Goal: Task Accomplishment & Management: Manage account settings

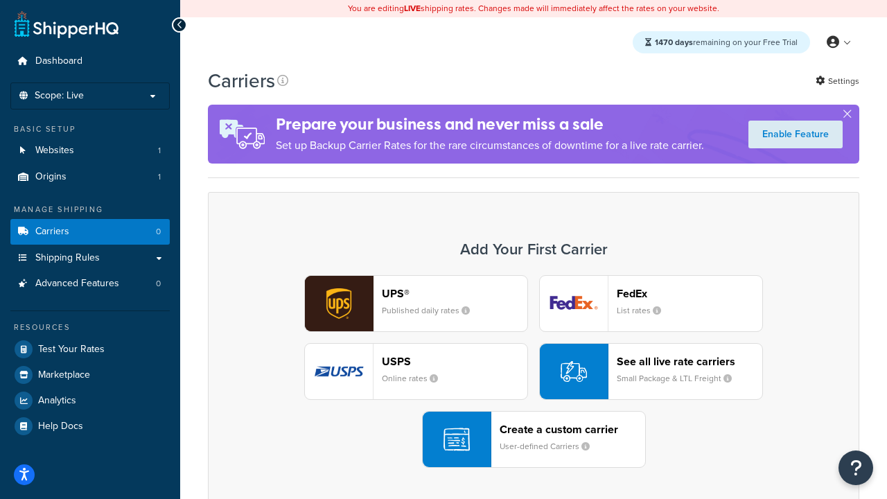
click at [533, 371] on div "UPS® Published daily rates FedEx List rates USPS Online rates See all live rate…" at bounding box center [533, 371] width 622 height 193
click at [689, 293] on header "FedEx" at bounding box center [688, 293] width 145 height 13
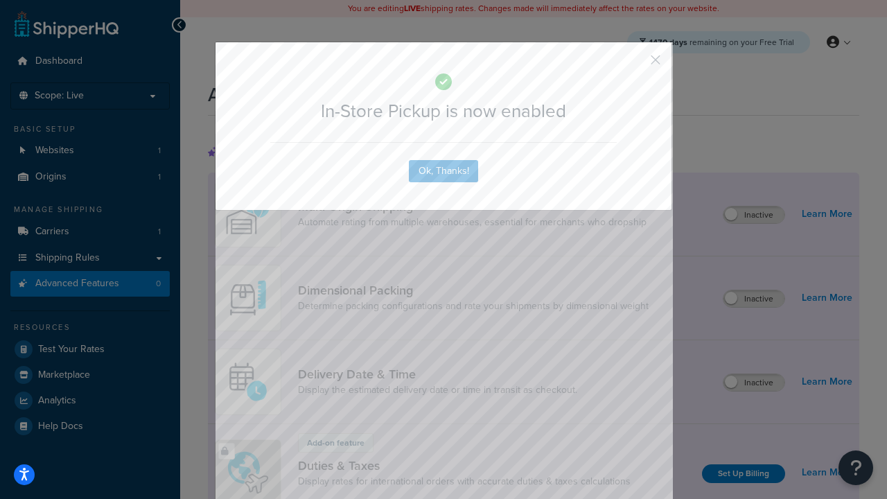
scroll to position [449, 0]
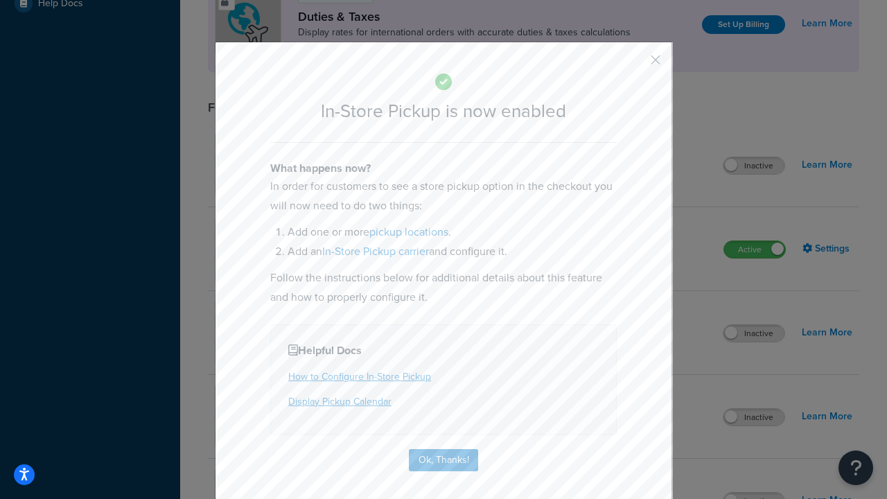
click at [634, 64] on button "button" at bounding box center [634, 64] width 3 height 3
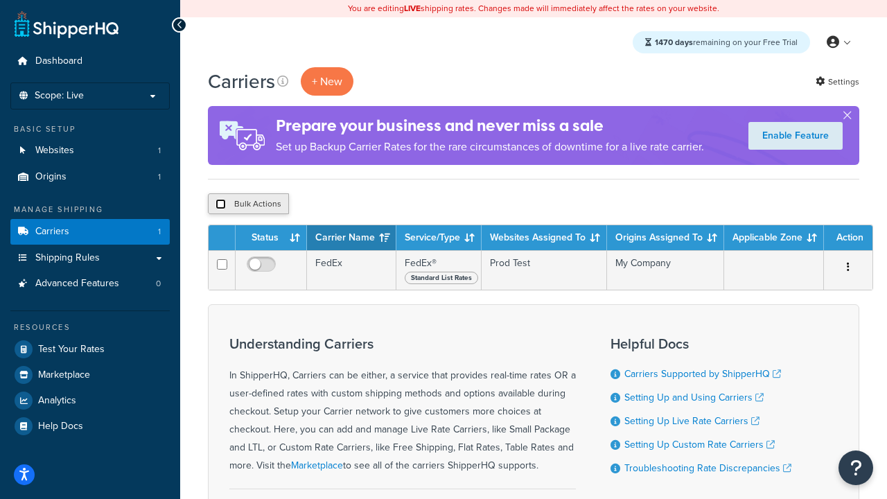
click at [220, 204] on input "checkbox" at bounding box center [220, 204] width 10 height 10
checkbox input "true"
click at [373, 204] on button "Delete" at bounding box center [370, 203] width 48 height 21
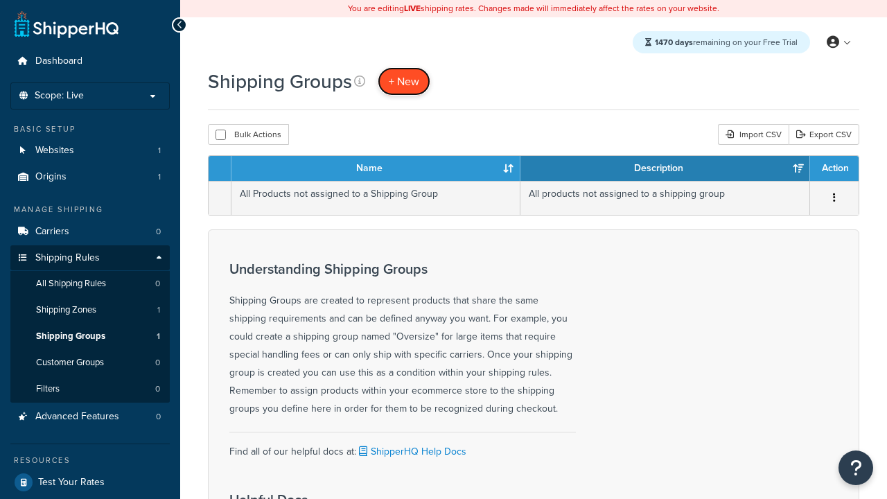
click at [404, 81] on span "+ New" at bounding box center [404, 81] width 30 height 16
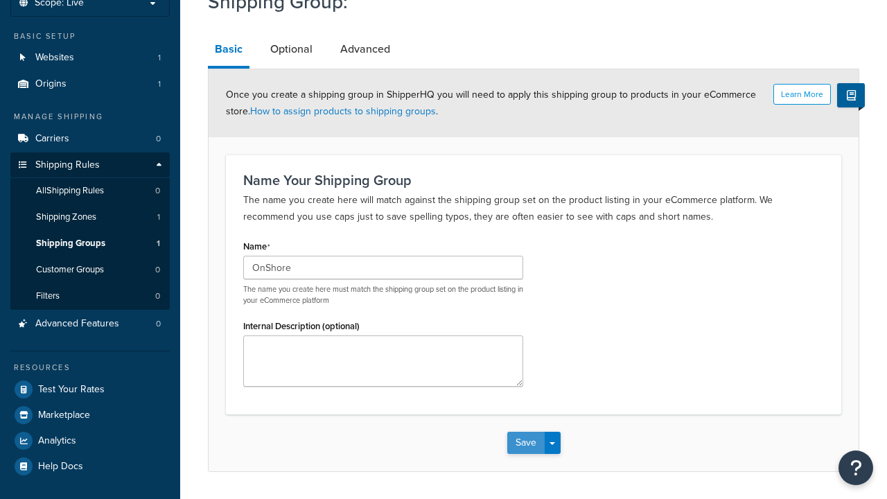
type input "OnShore"
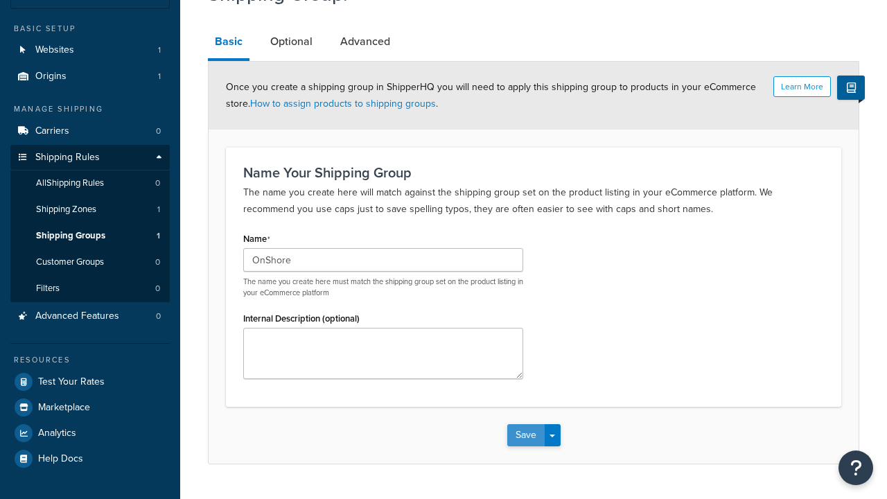
click at [525, 424] on button "Save" at bounding box center [525, 435] width 37 height 22
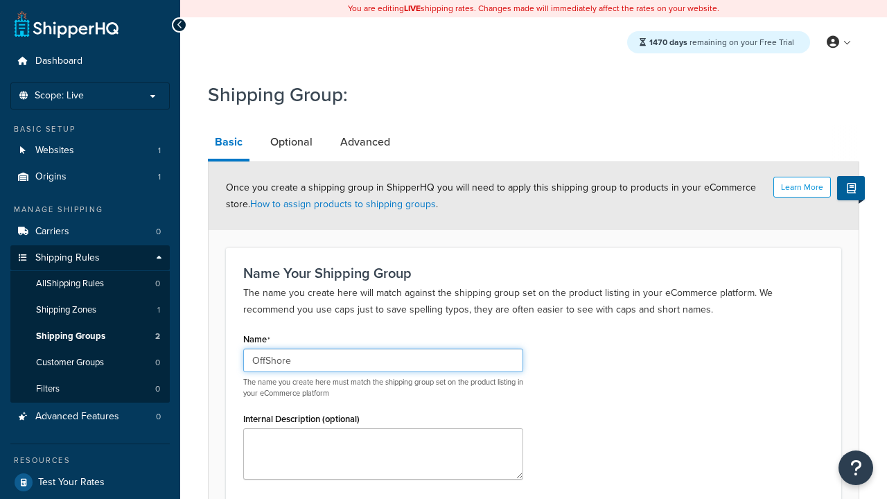
type input "OffShore"
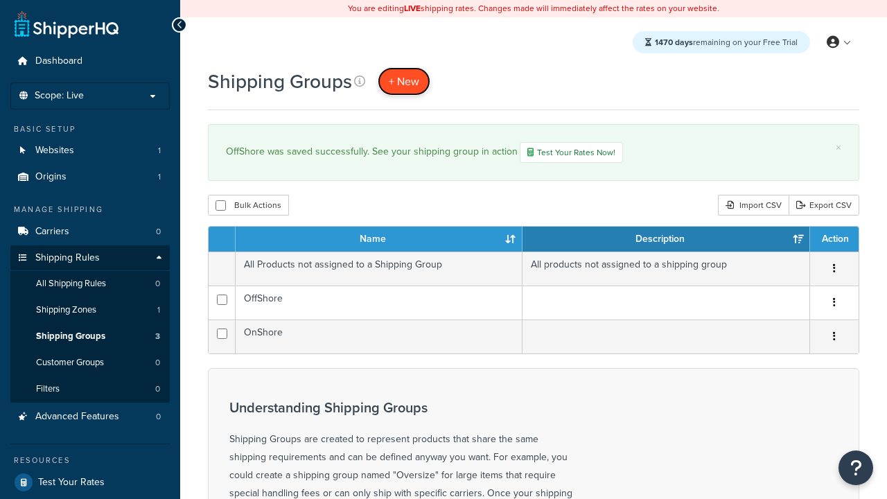
click at [404, 81] on span "+ New" at bounding box center [404, 81] width 30 height 16
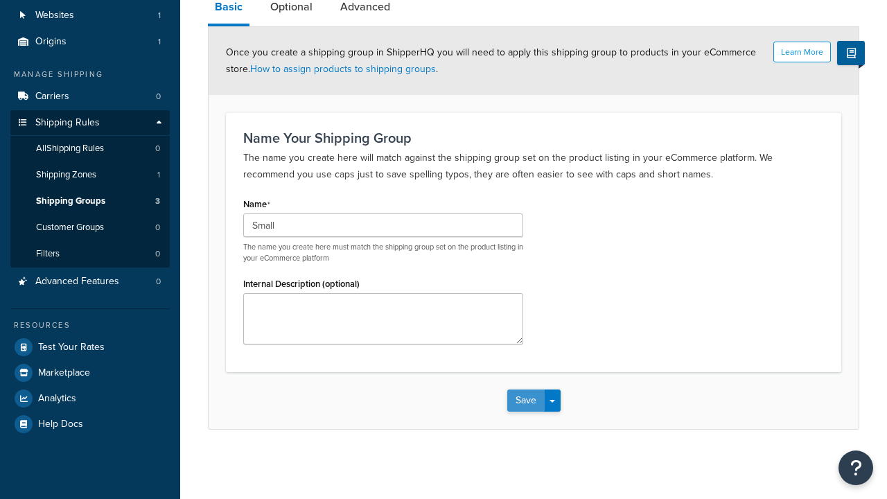
type input "Small"
click at [525, 400] on button "Save" at bounding box center [525, 400] width 37 height 22
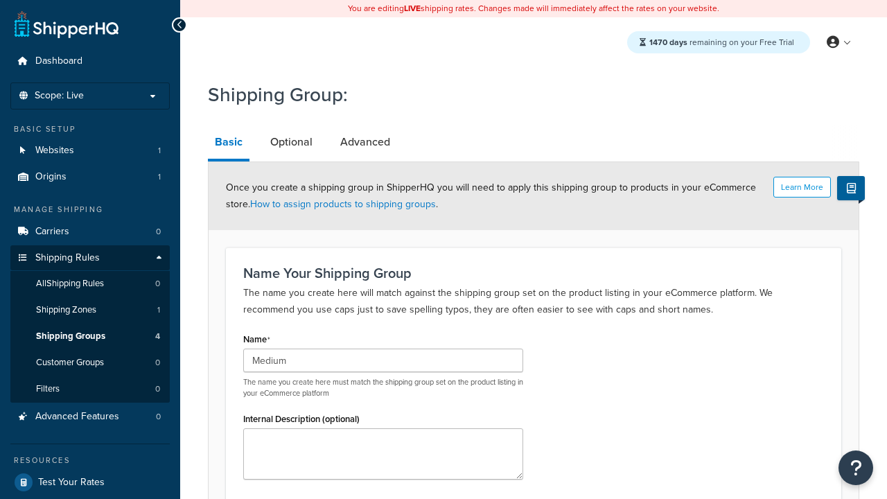
scroll to position [136, 0]
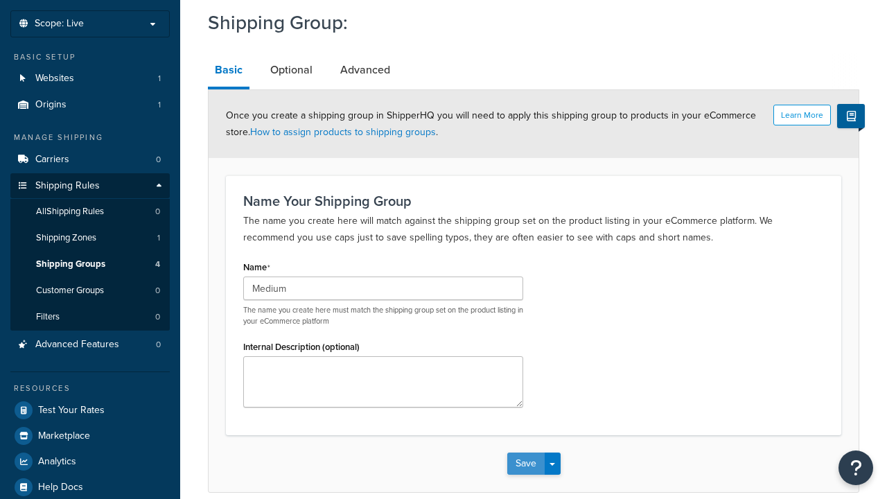
type input "Medium"
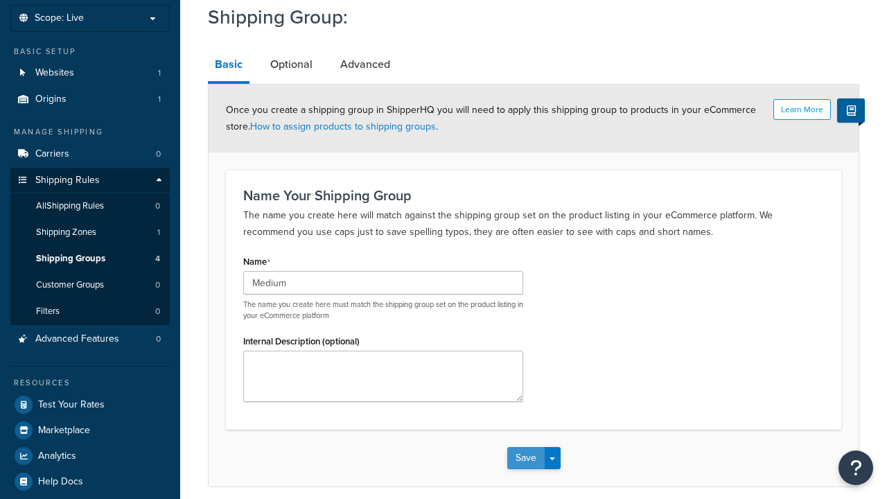
click at [525, 447] on button "Save" at bounding box center [525, 458] width 37 height 22
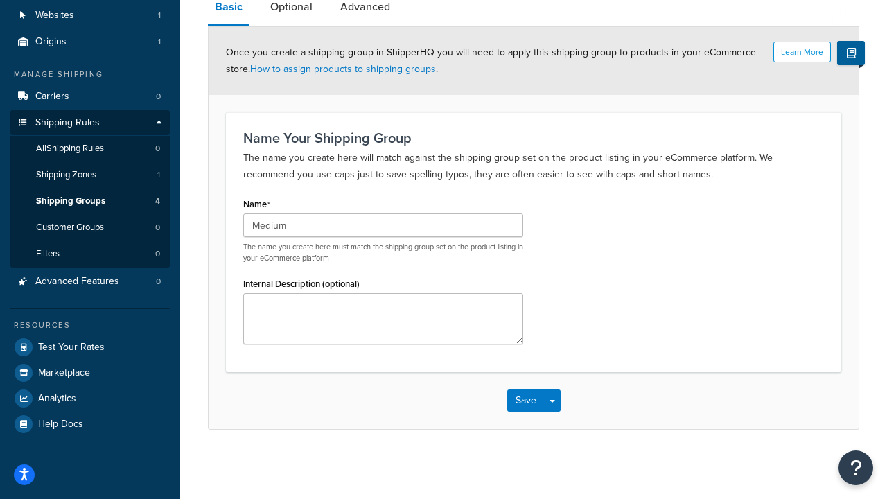
scroll to position [0, 0]
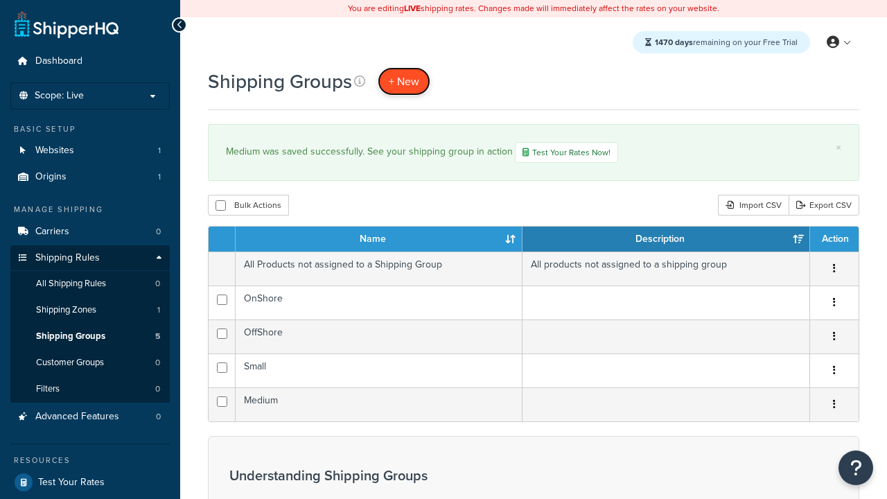
click at [404, 81] on span "+ New" at bounding box center [404, 81] width 30 height 16
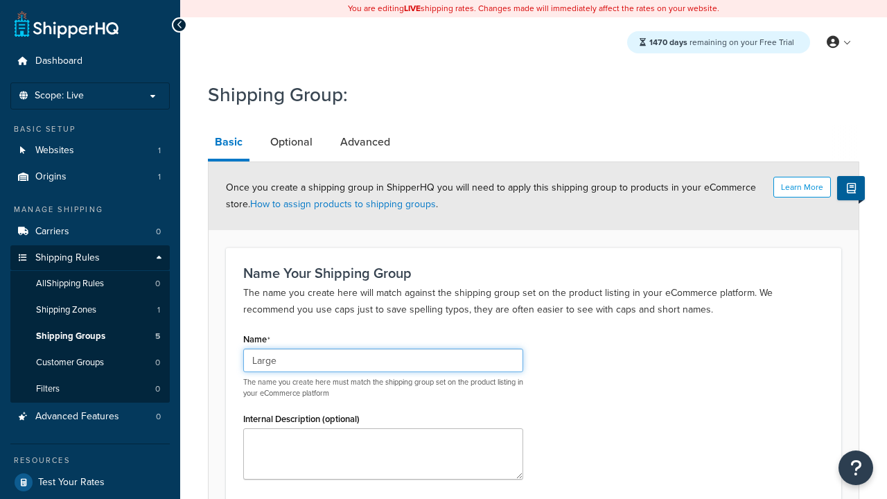
type input "Large"
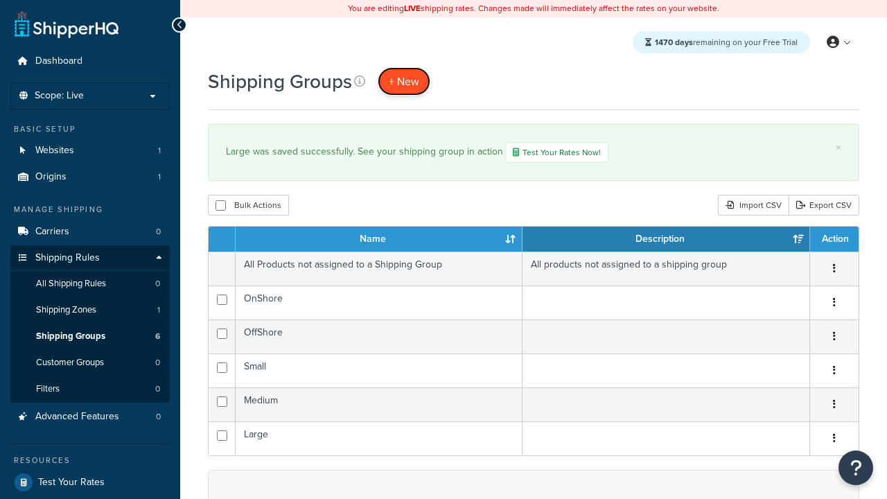
click at [404, 81] on span "+ New" at bounding box center [404, 81] width 30 height 16
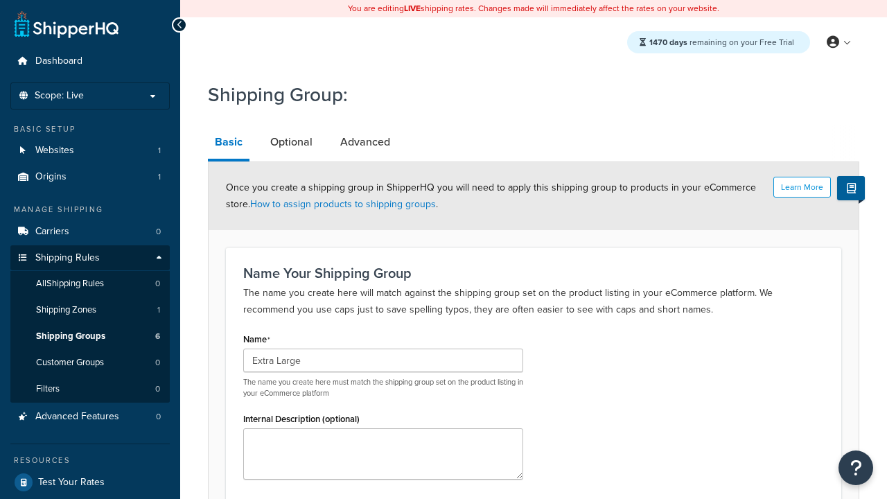
scroll to position [136, 0]
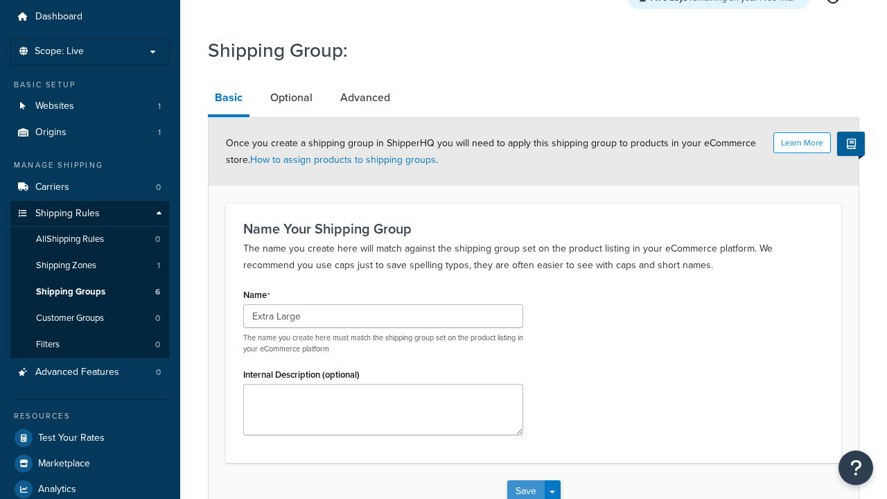
type input "Extra Large"
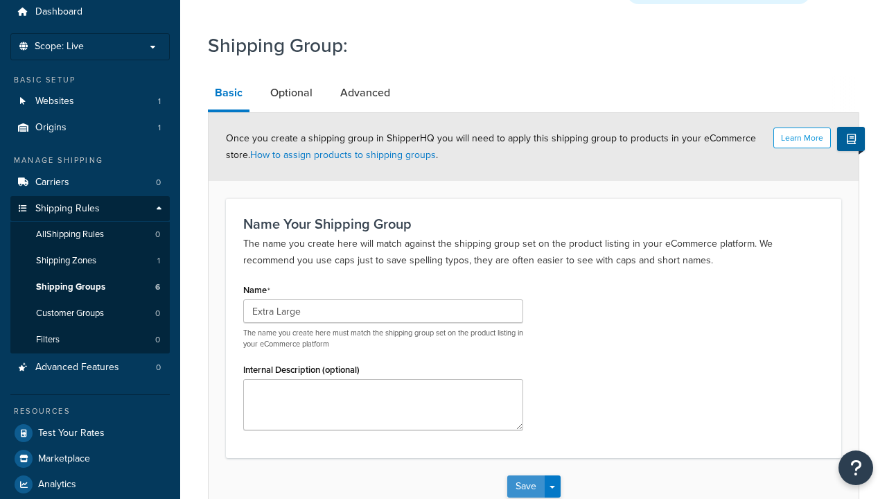
click at [525, 475] on button "Save" at bounding box center [525, 486] width 37 height 22
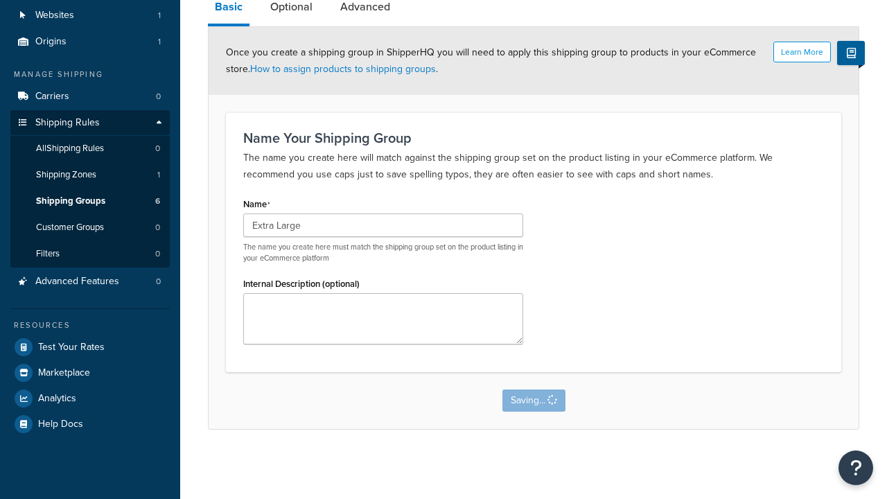
scroll to position [0, 0]
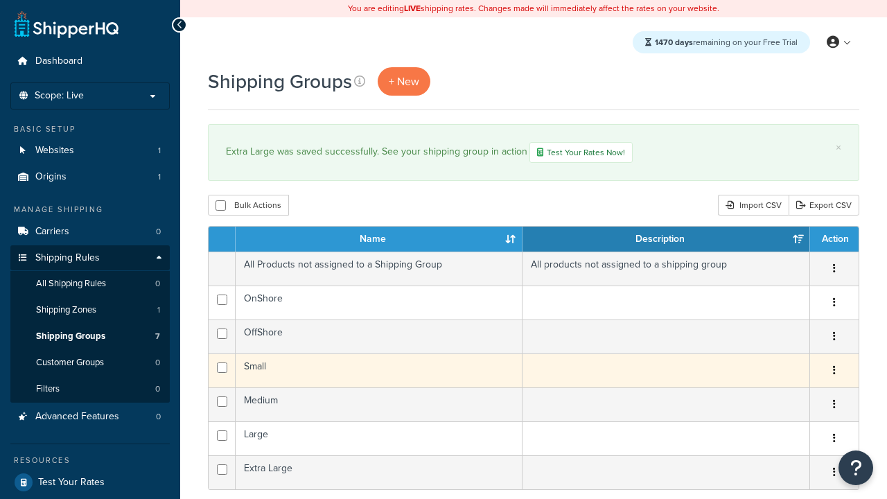
click at [833, 372] on icon "button" at bounding box center [833, 370] width 3 height 10
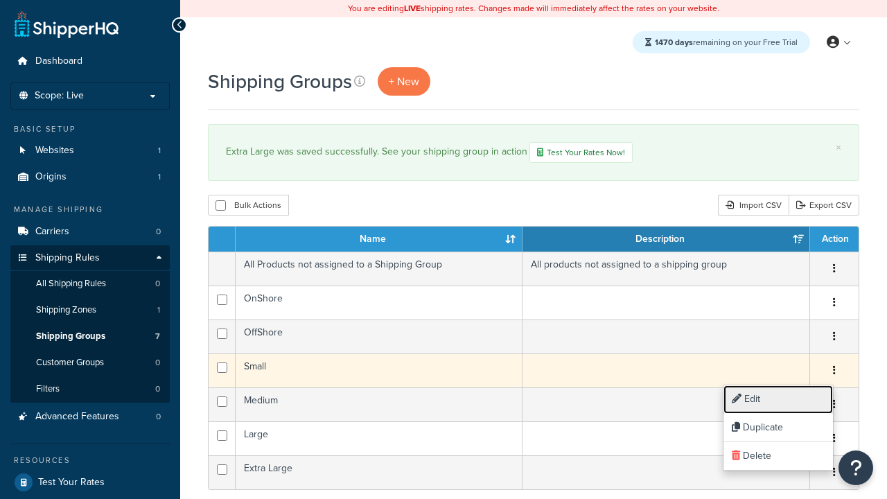
click at [777, 399] on link "Edit" at bounding box center [777, 399] width 109 height 28
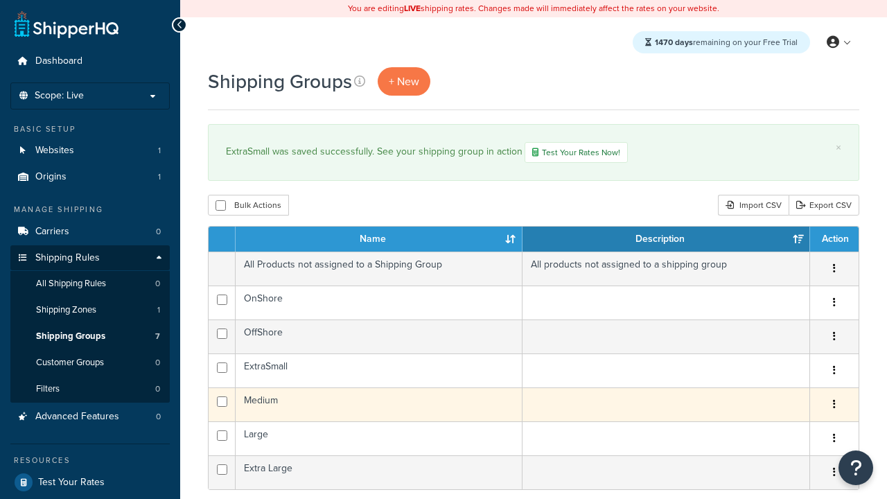
click at [833, 406] on icon "button" at bounding box center [833, 404] width 3 height 10
click at [777, 461] on link "Duplicate" at bounding box center [777, 461] width 109 height 28
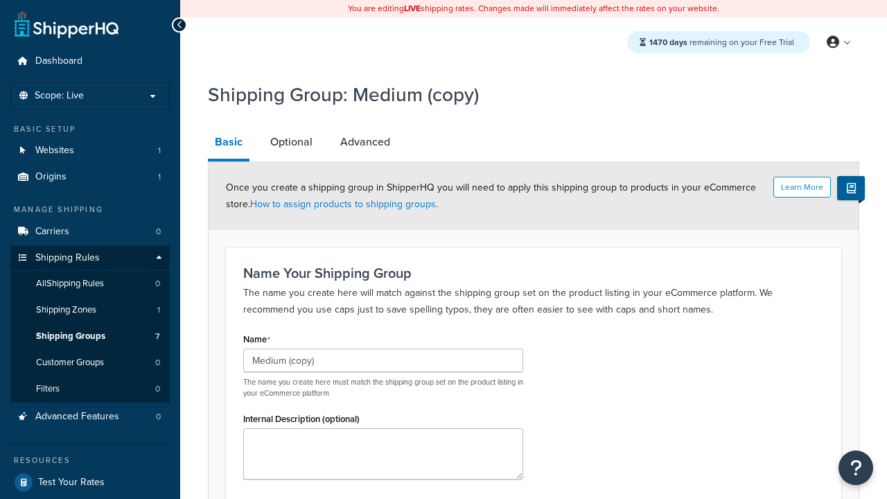
scroll to position [136, 0]
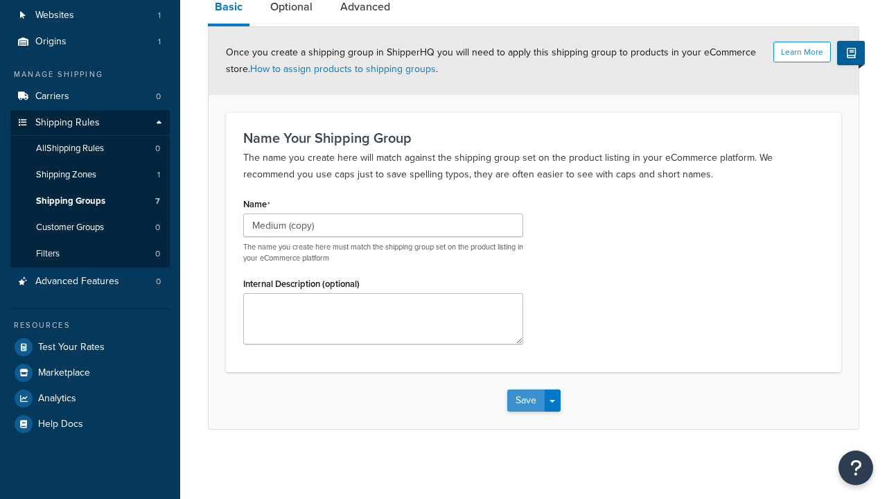
click at [525, 400] on button "Save" at bounding box center [525, 400] width 37 height 22
